Goal: Transaction & Acquisition: Purchase product/service

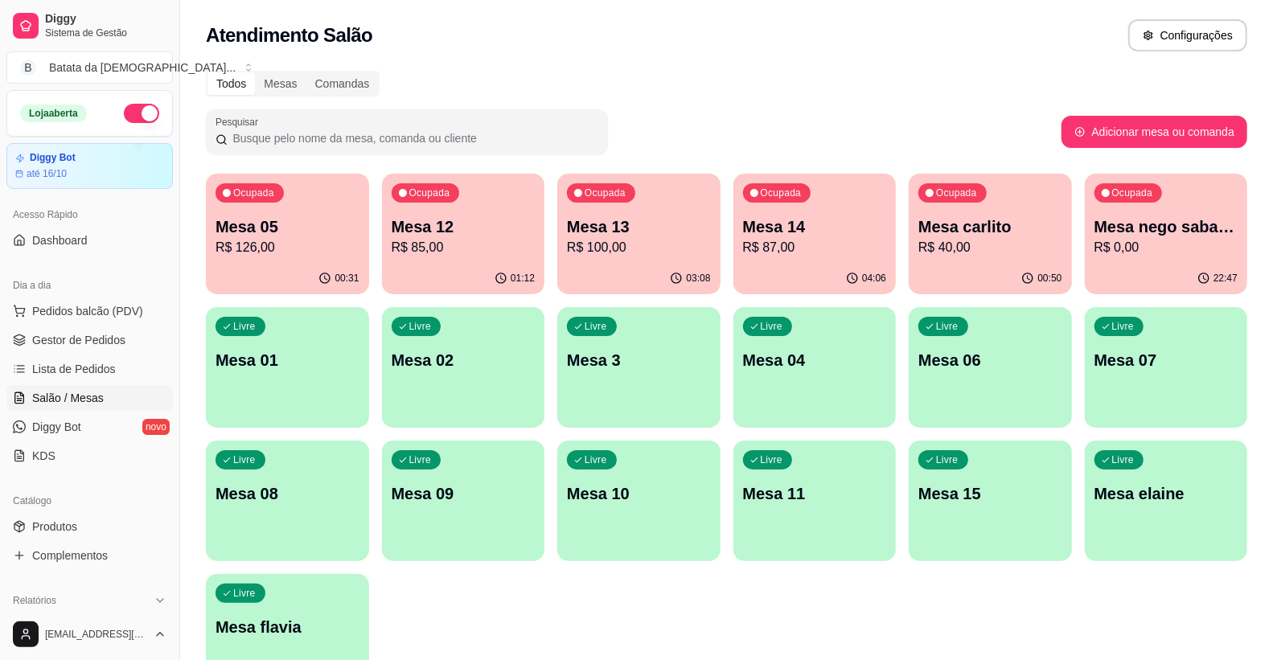
click at [976, 204] on div "Ocupada Mesa carlito R$ 40,00" at bounding box center [990, 218] width 163 height 89
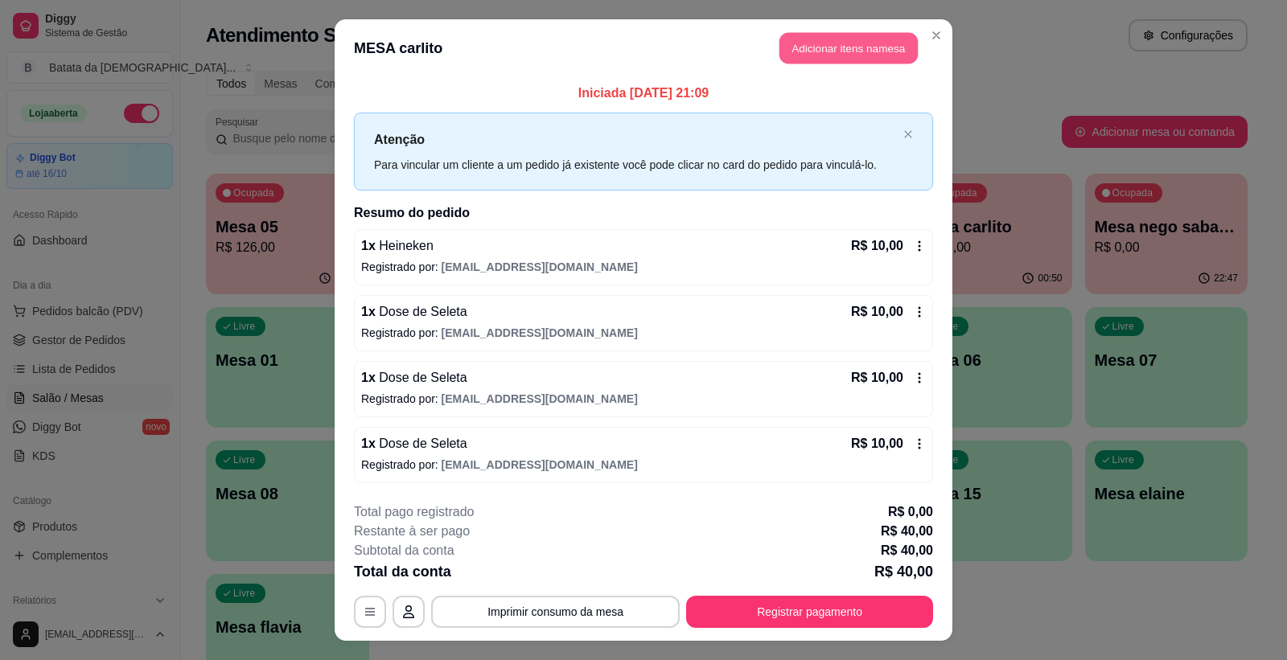
click at [875, 51] on button "Adicionar itens na mesa" at bounding box center [848, 48] width 138 height 31
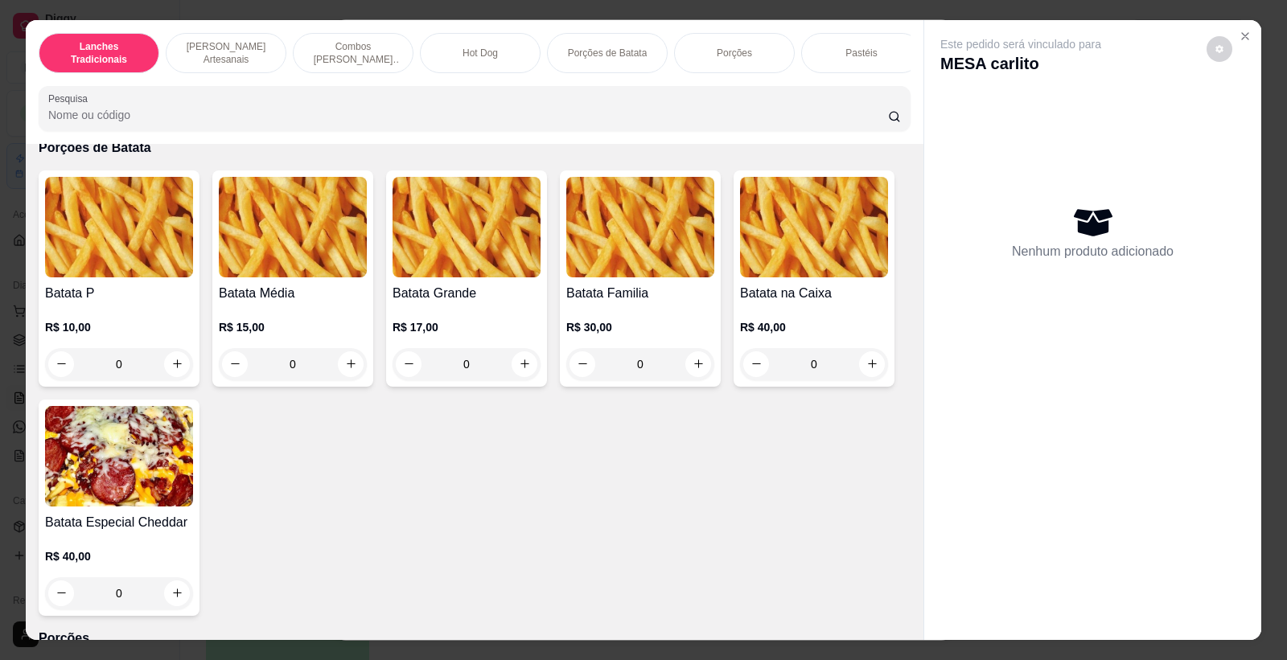
scroll to position [2323, 0]
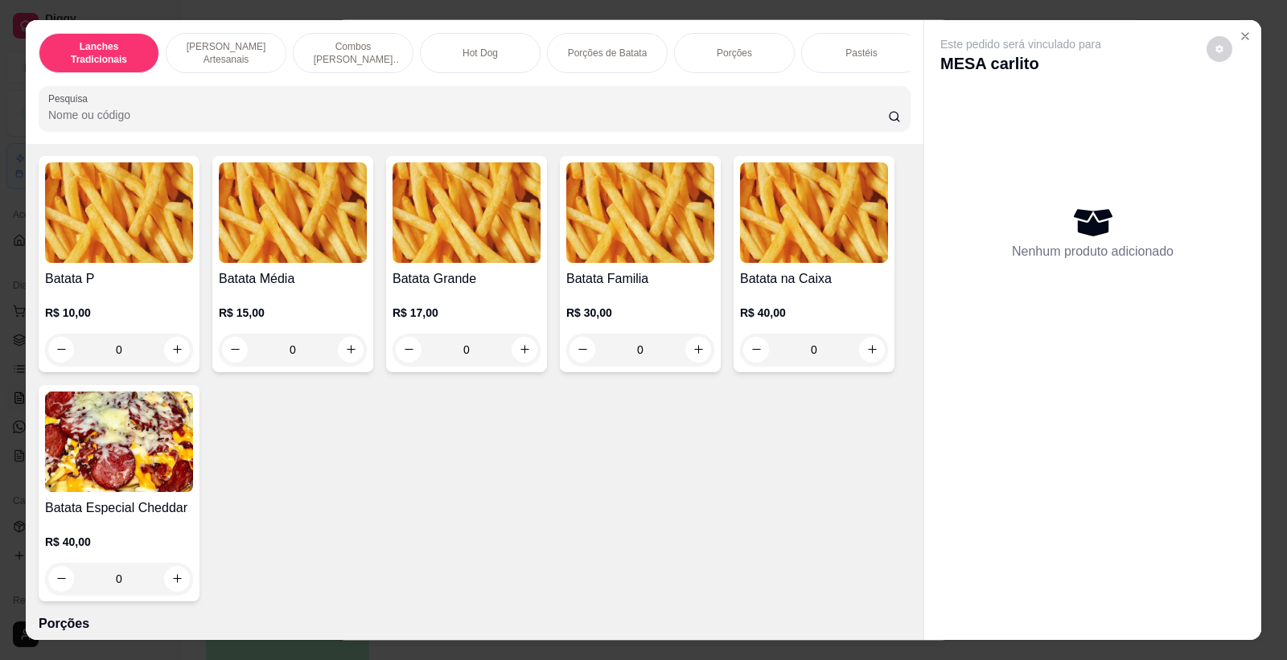
click at [347, 365] on div "0" at bounding box center [293, 350] width 148 height 32
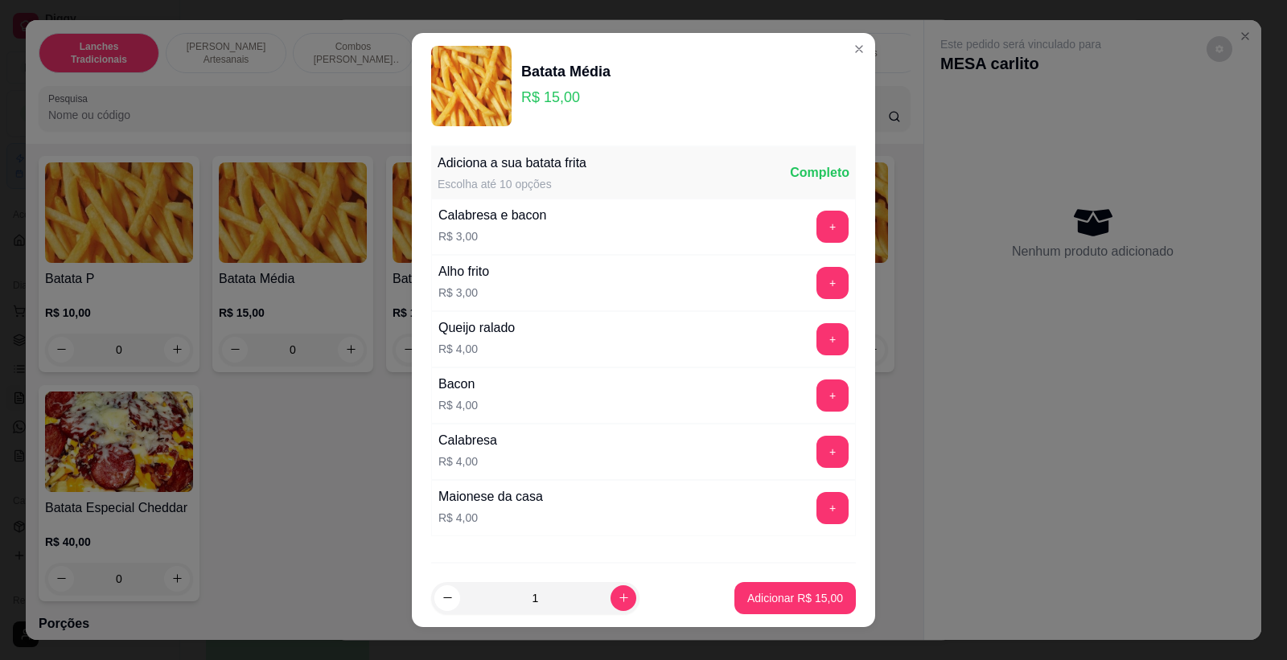
scroll to position [88, 0]
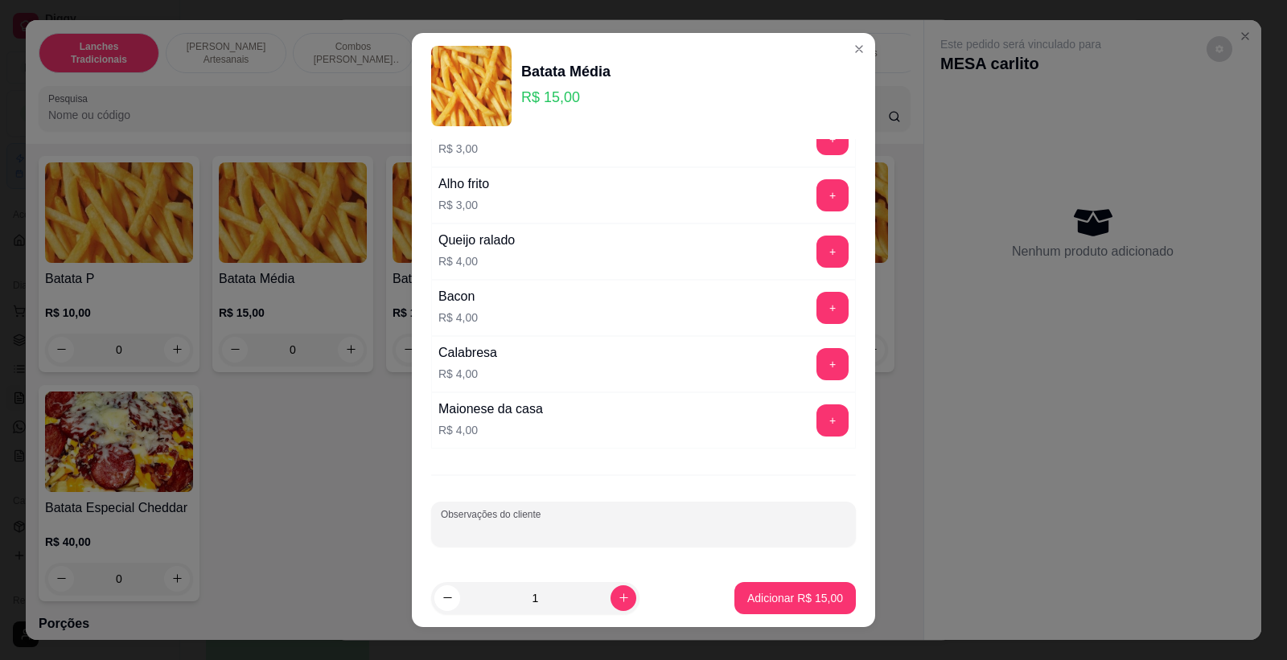
click at [516, 532] on input "Observações do cliente" at bounding box center [643, 531] width 405 height 16
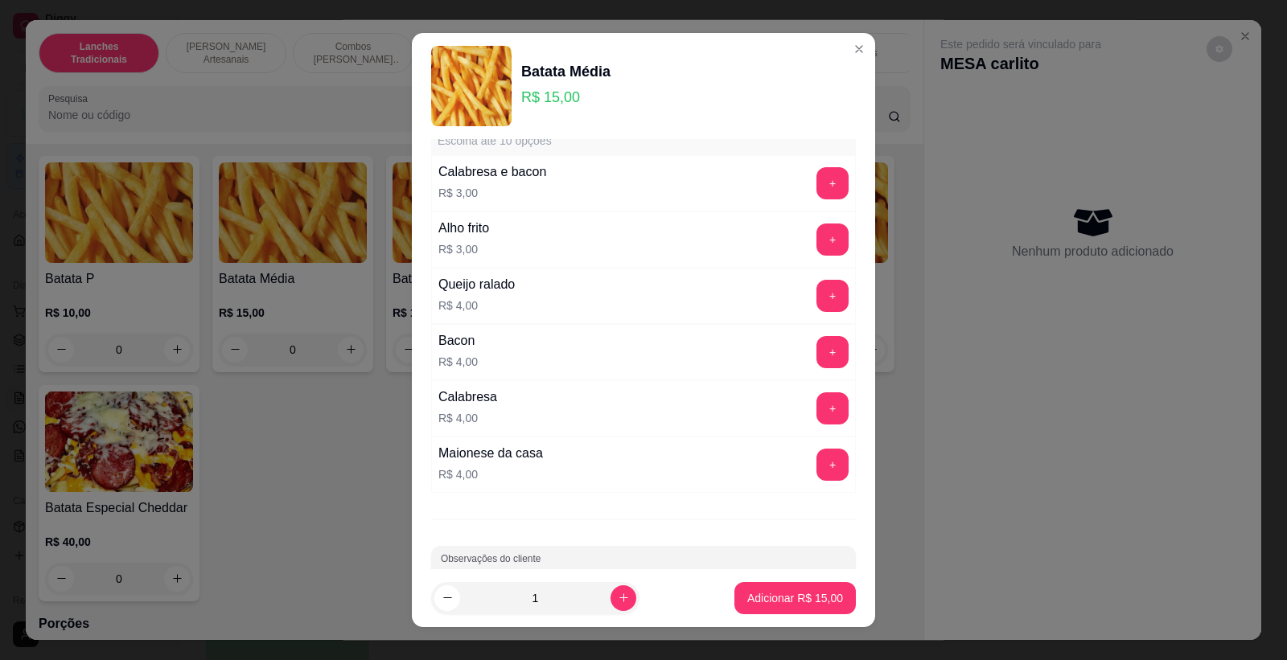
scroll to position [0, 0]
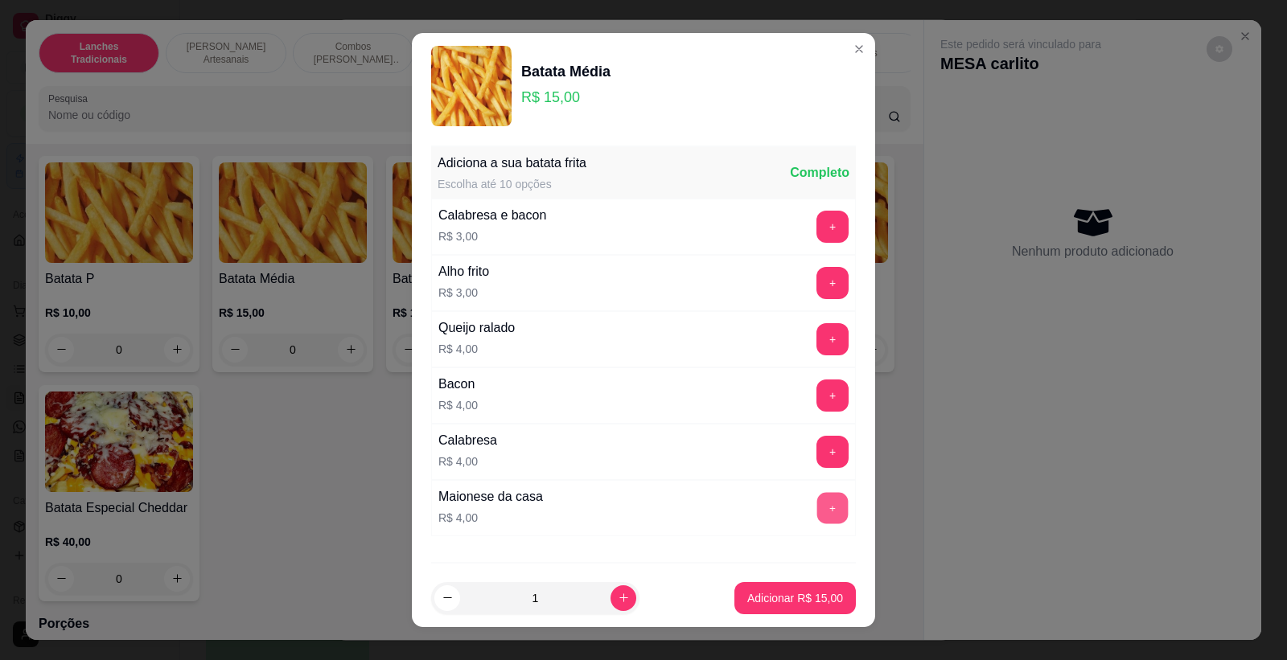
click at [817, 503] on button "+" at bounding box center [832, 508] width 31 height 31
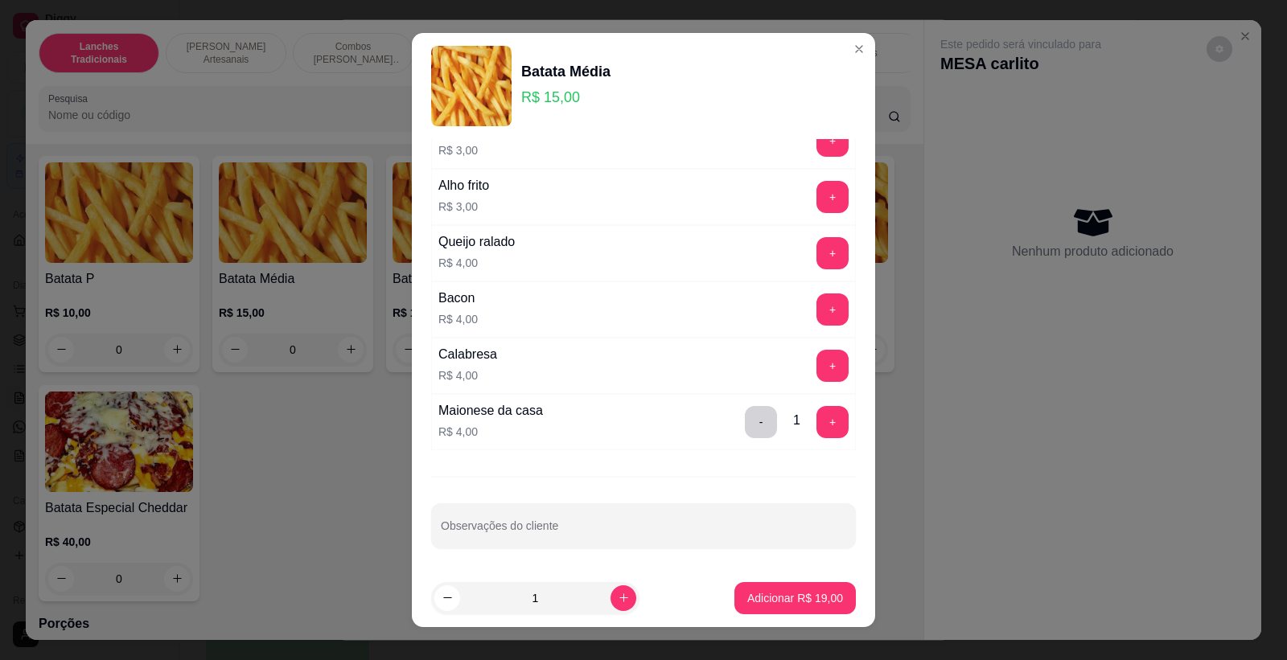
scroll to position [88, 0]
click at [697, 496] on div "Adiciona a sua batata frita Escolha até 10 opções Completo Calabresa e bacon R$…" at bounding box center [643, 354] width 463 height 430
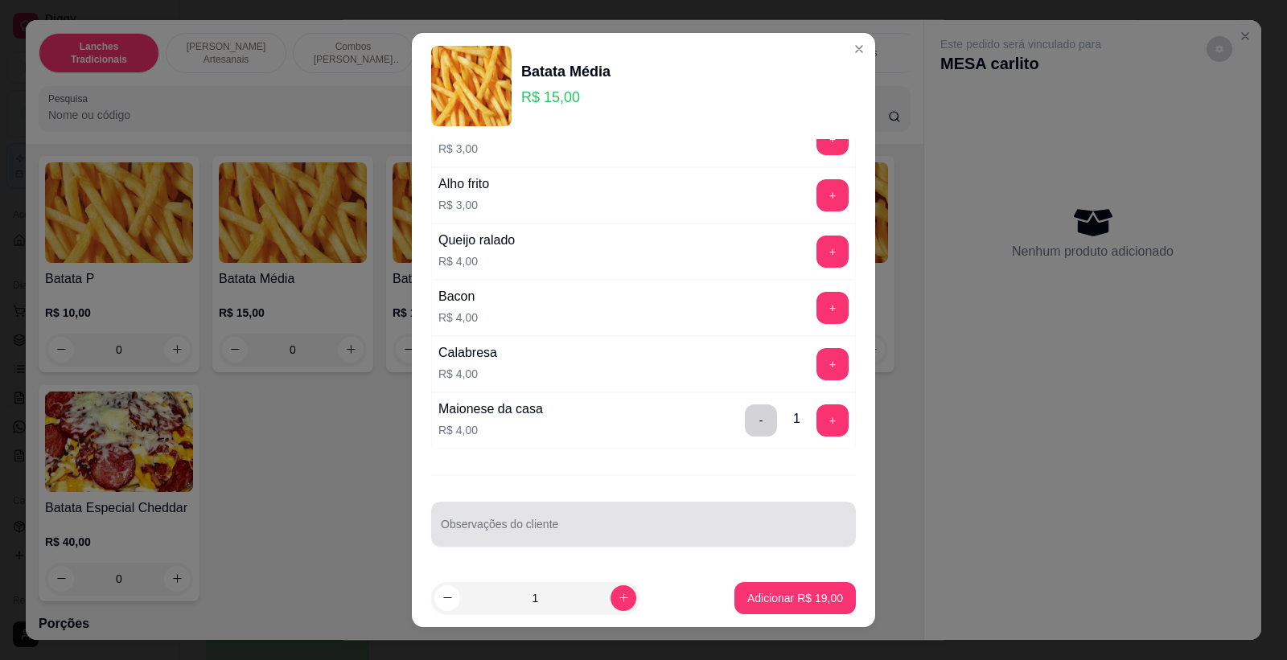
click at [702, 513] on div at bounding box center [643, 524] width 405 height 32
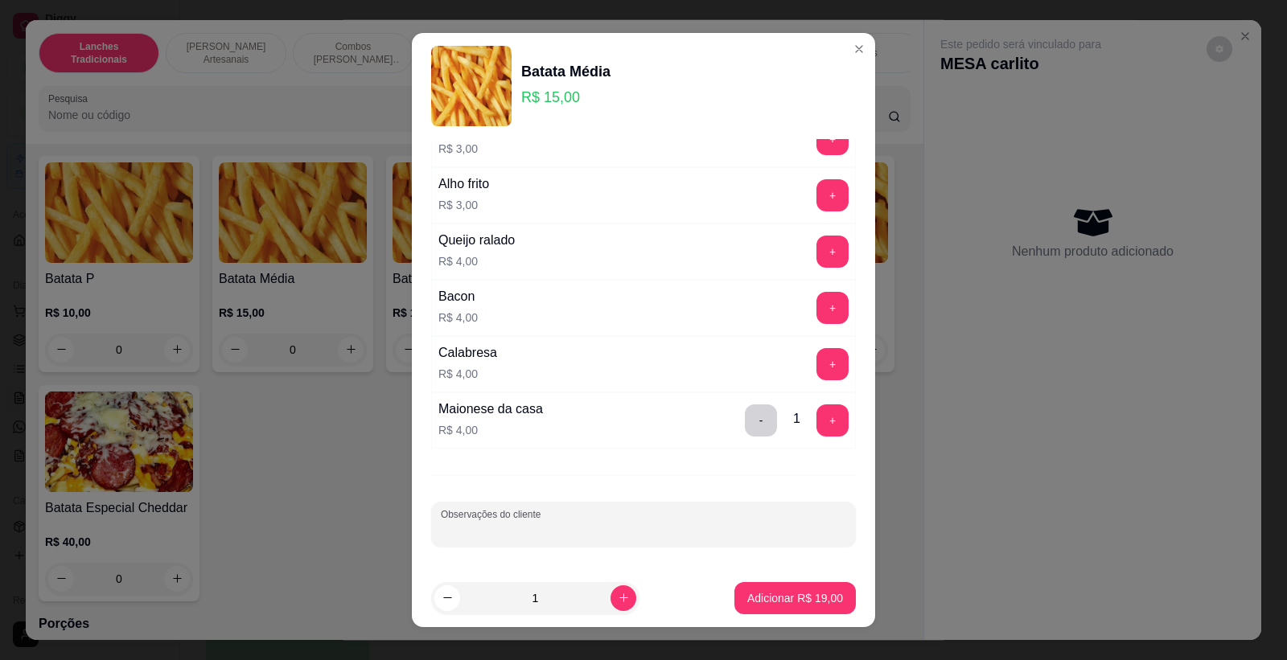
scroll to position [0, 0]
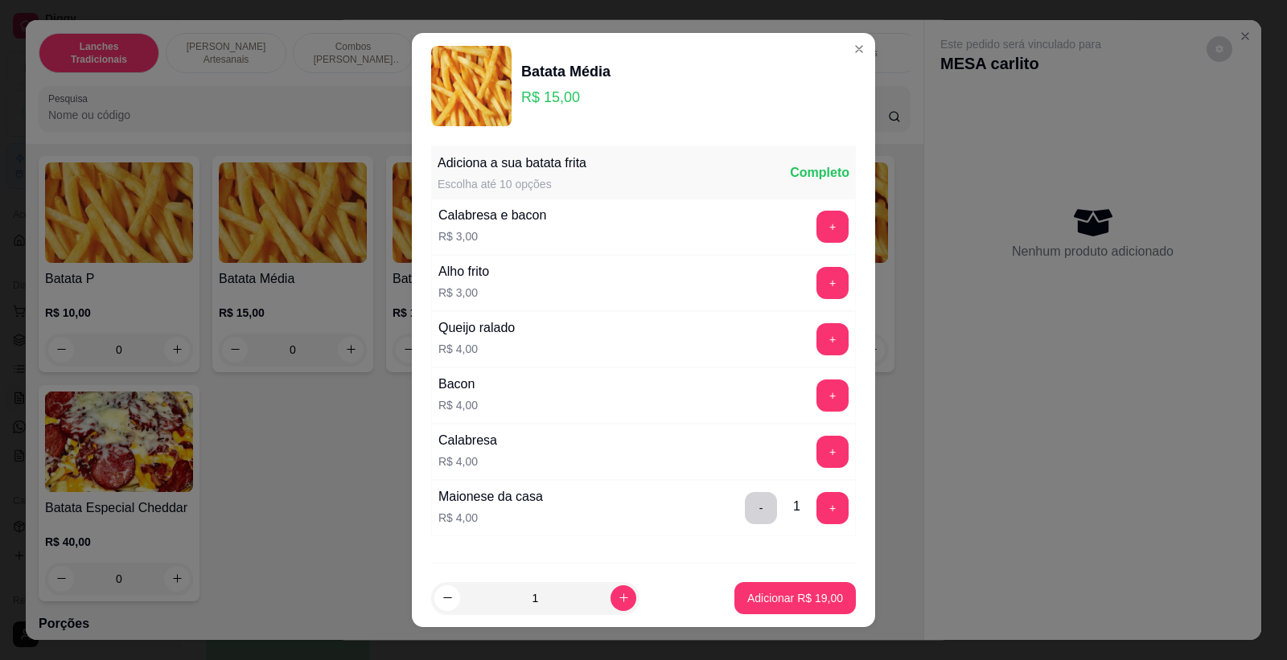
click at [798, 175] on div "Completo" at bounding box center [820, 172] width 60 height 19
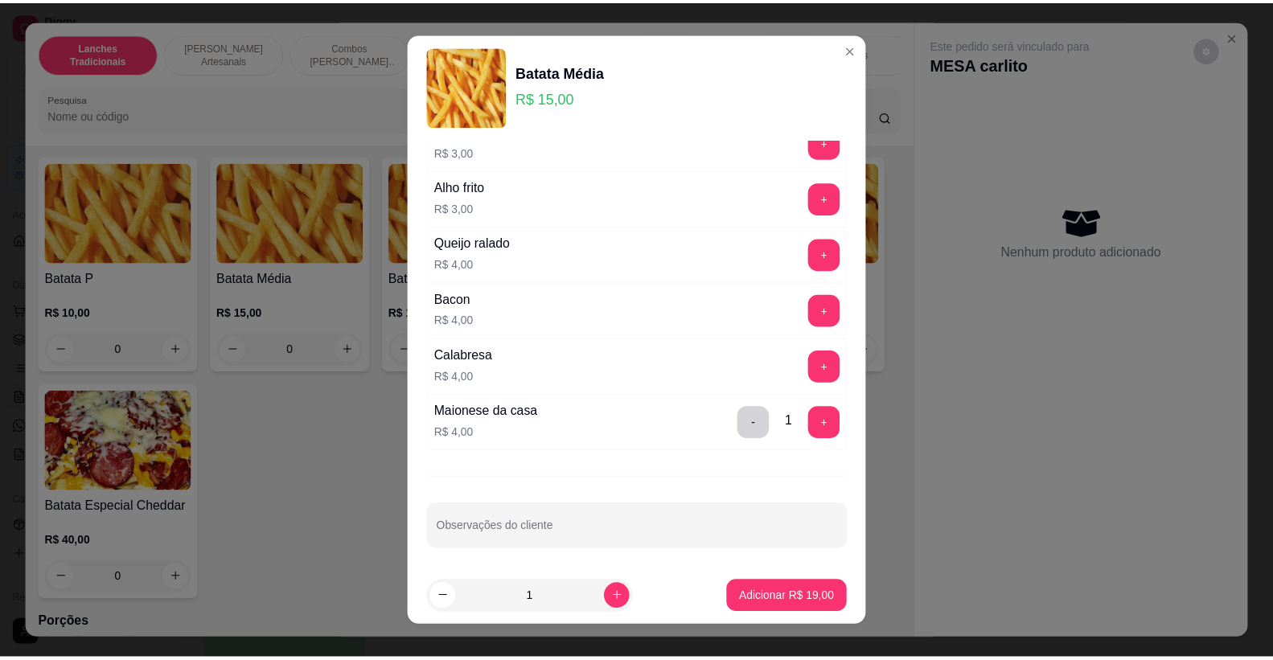
scroll to position [88, 0]
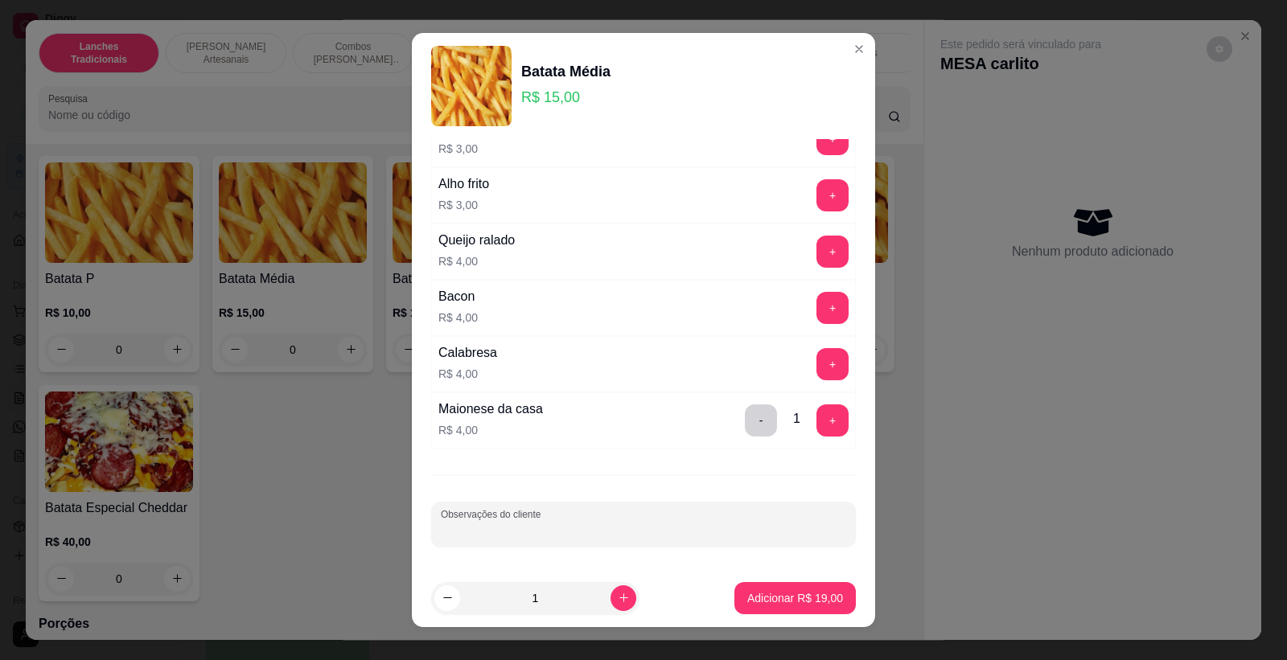
click at [654, 528] on input "Observações do cliente" at bounding box center [643, 531] width 405 height 16
type input "cheddar especial"
click at [818, 609] on button "Adicionar R$ 19,00" at bounding box center [794, 598] width 121 height 32
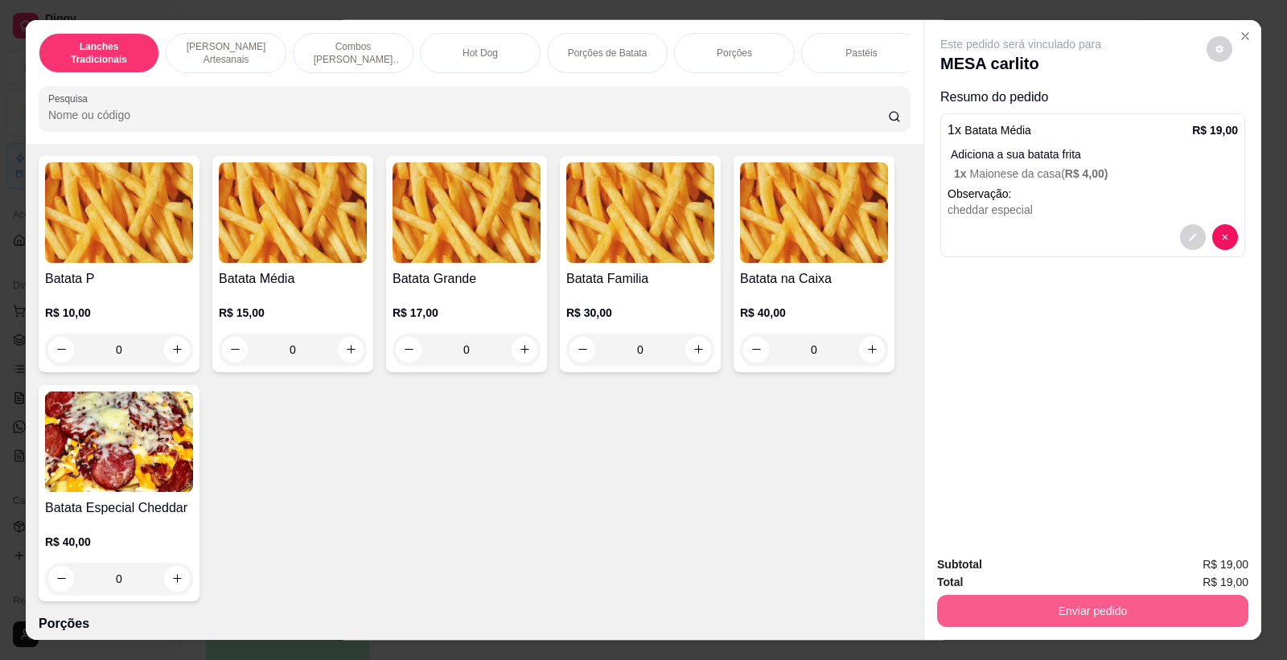
click at [1034, 598] on button "Enviar pedido" at bounding box center [1092, 611] width 311 height 32
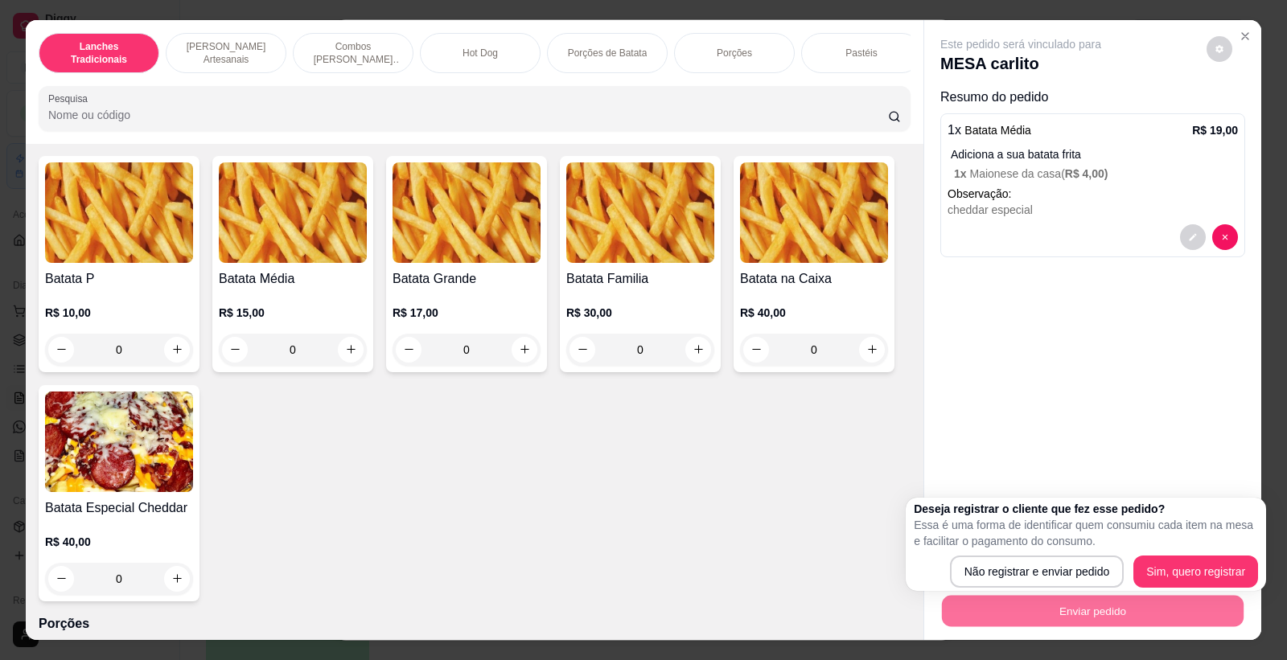
click at [1041, 589] on div "Deseja registrar o cliente que fez esse pedido? Essa é uma forma de identificar…" at bounding box center [1086, 544] width 360 height 93
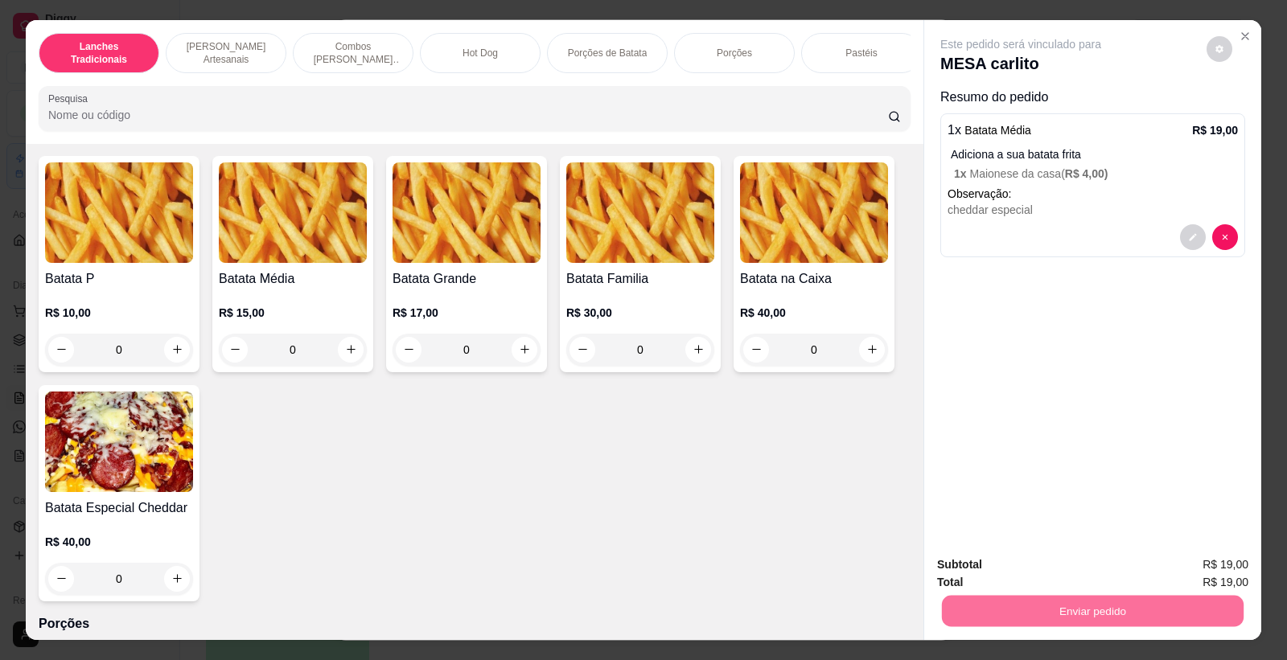
click at [1038, 584] on button "Não registrar e enviar pedido" at bounding box center [1039, 572] width 162 height 30
